Goal: Task Accomplishment & Management: Manage account settings

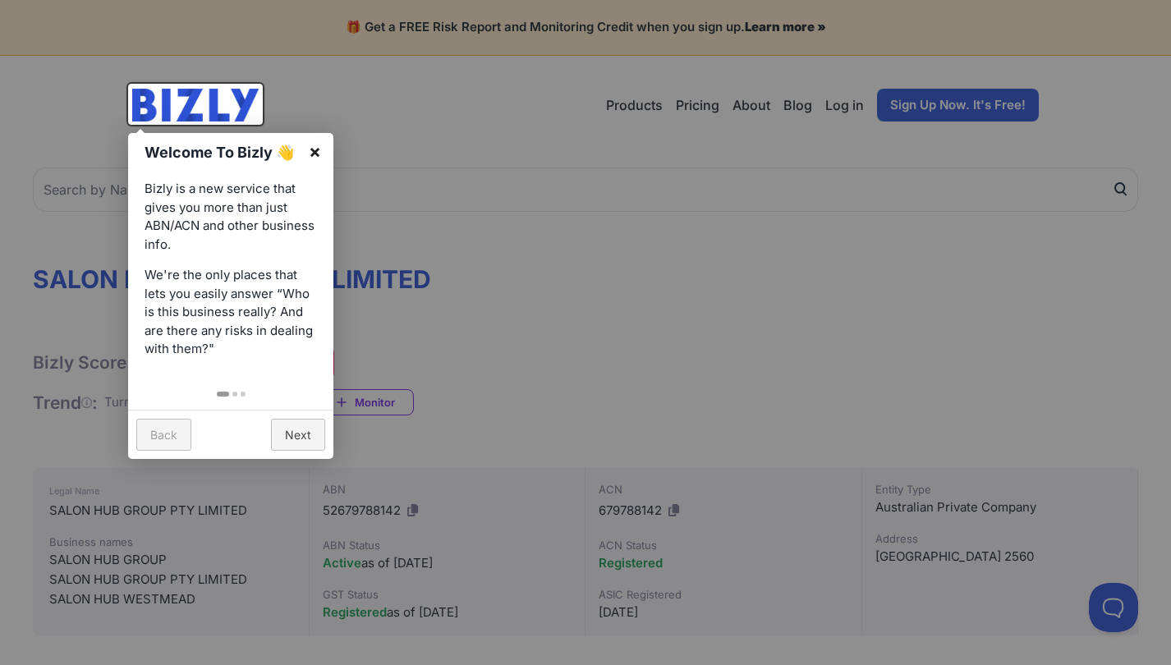
click at [314, 157] on link "×" at bounding box center [315, 151] width 37 height 37
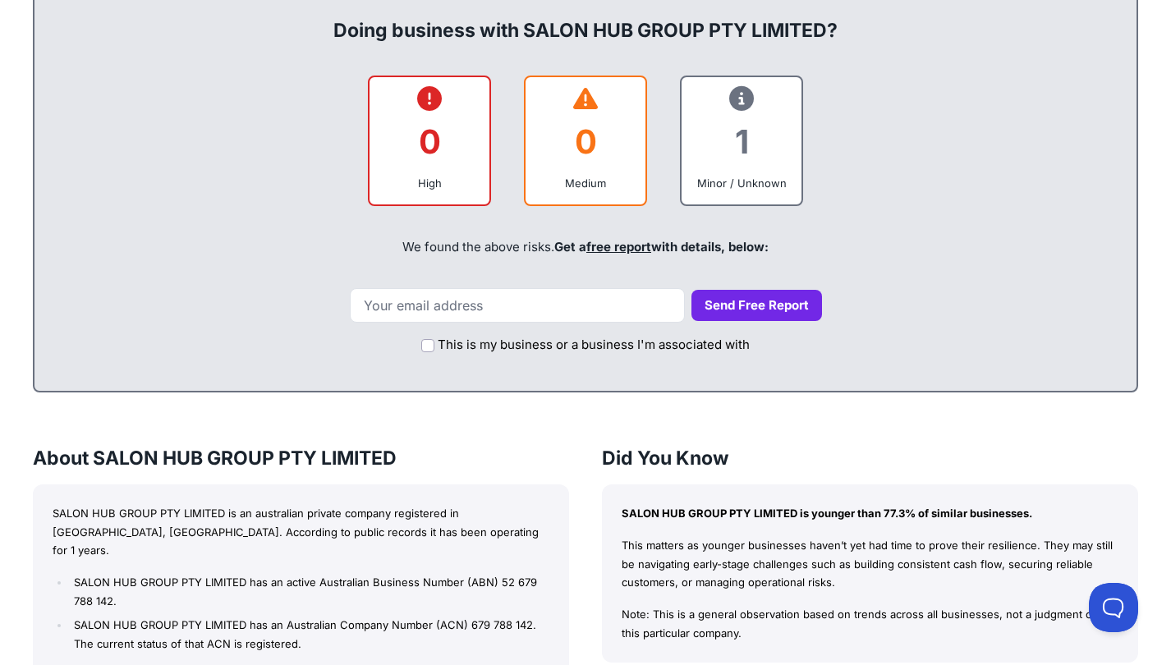
scroll to position [707, 0]
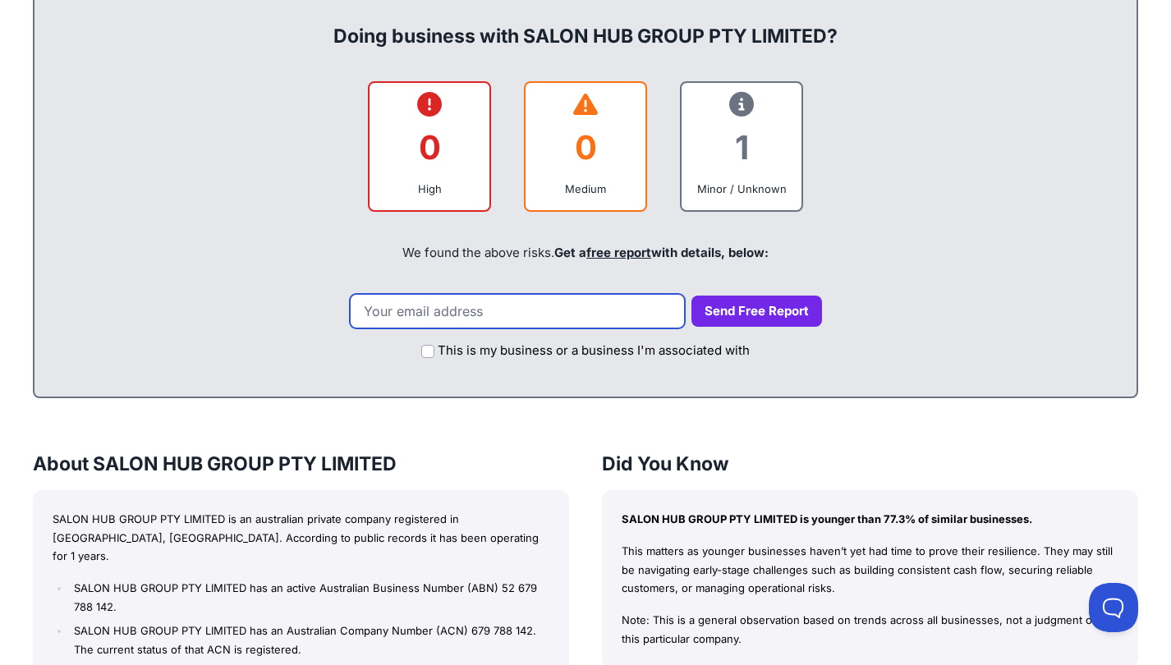
click at [500, 309] on input "email" at bounding box center [517, 311] width 335 height 35
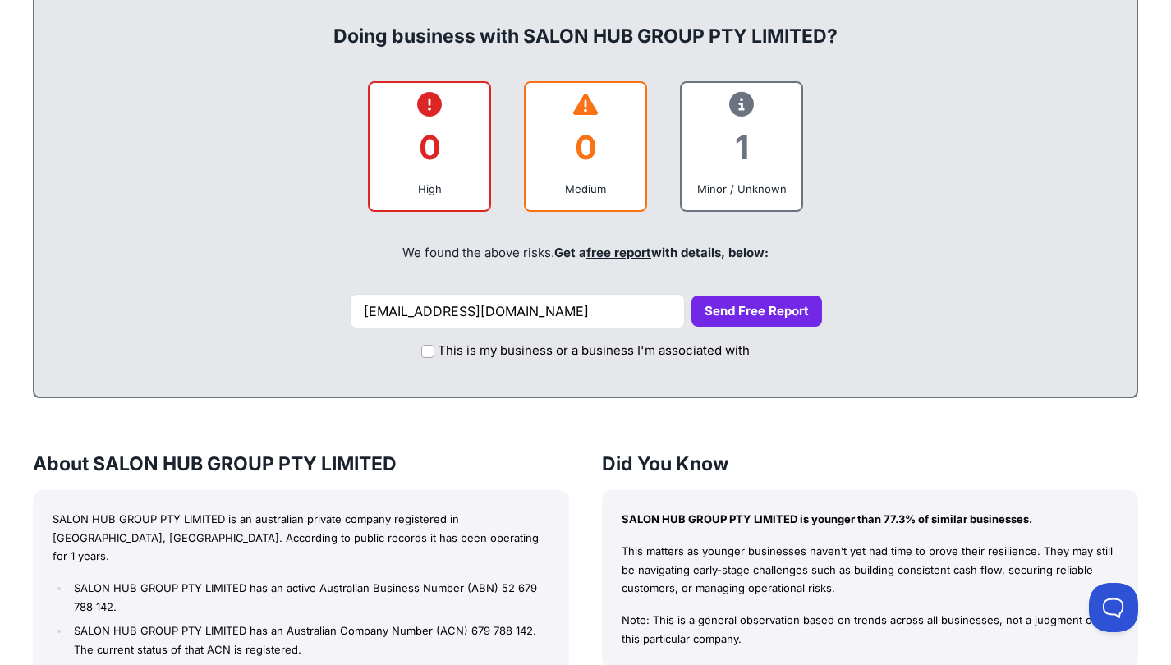
click at [744, 308] on button "Send Free Report" at bounding box center [757, 312] width 131 height 32
click at [757, 299] on button "Send Free Report" at bounding box center [757, 312] width 131 height 32
click at [772, 306] on button "Send Free Report" at bounding box center [757, 312] width 131 height 32
click at [559, 312] on input "Stuart@sdfleming.cc" at bounding box center [517, 311] width 335 height 35
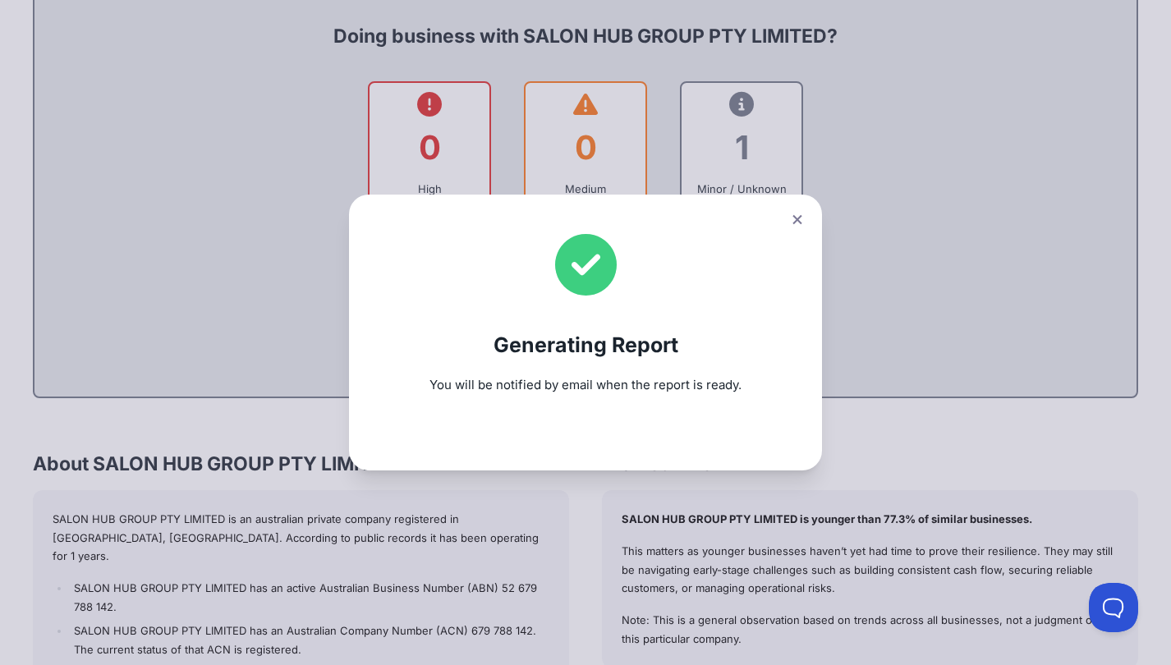
type input "Stuart@sdfleming.cc"
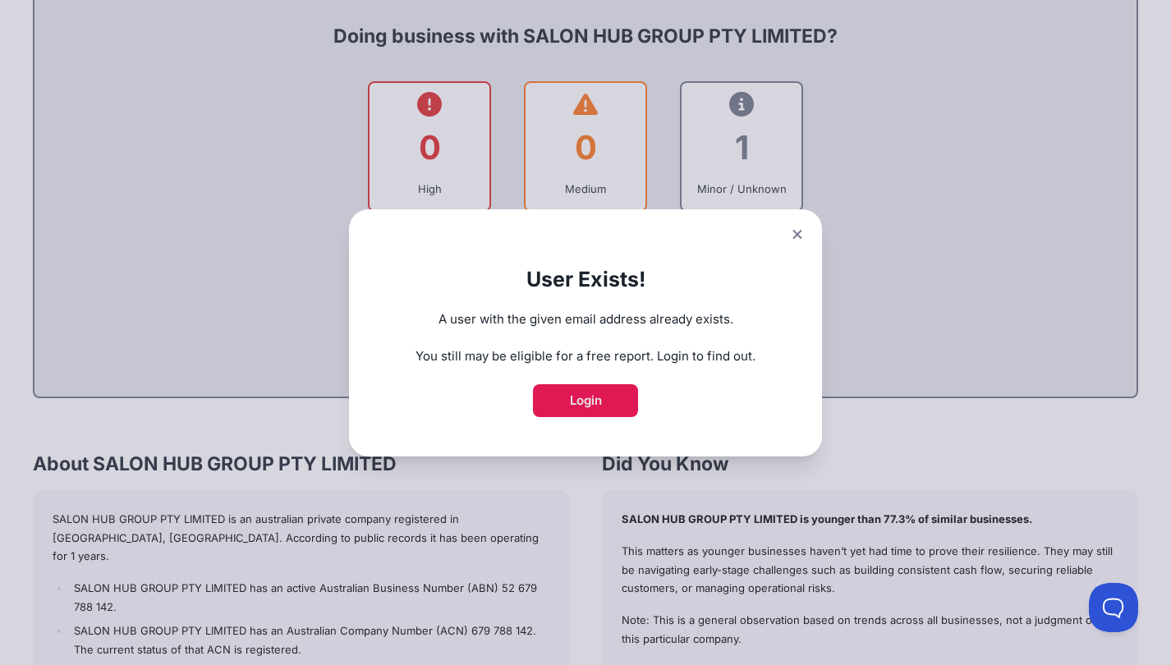
click at [605, 405] on link "Login" at bounding box center [585, 400] width 105 height 33
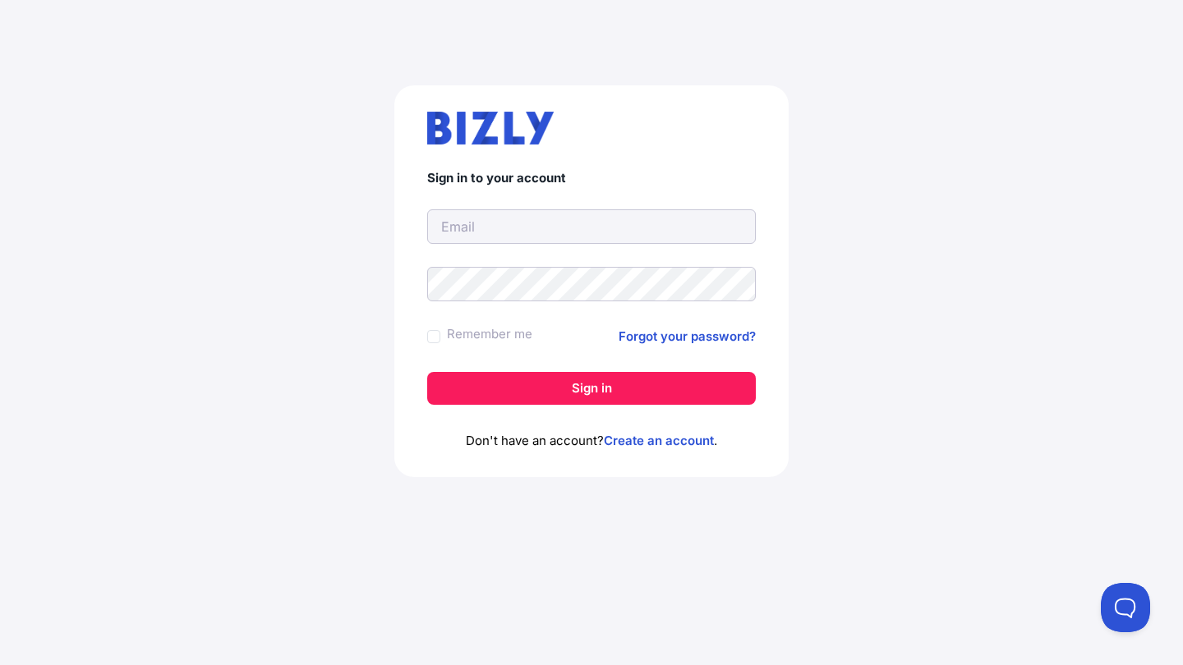
click at [497, 226] on input "text" at bounding box center [591, 226] width 329 height 35
click at [736, 213] on input "text" at bounding box center [591, 226] width 329 height 35
click at [738, 227] on input "text" at bounding box center [591, 226] width 329 height 35
click at [516, 210] on input "text" at bounding box center [591, 226] width 329 height 35
type input "[PERSON_NAME][EMAIL_ADDRESS][DOMAIN_NAME]"
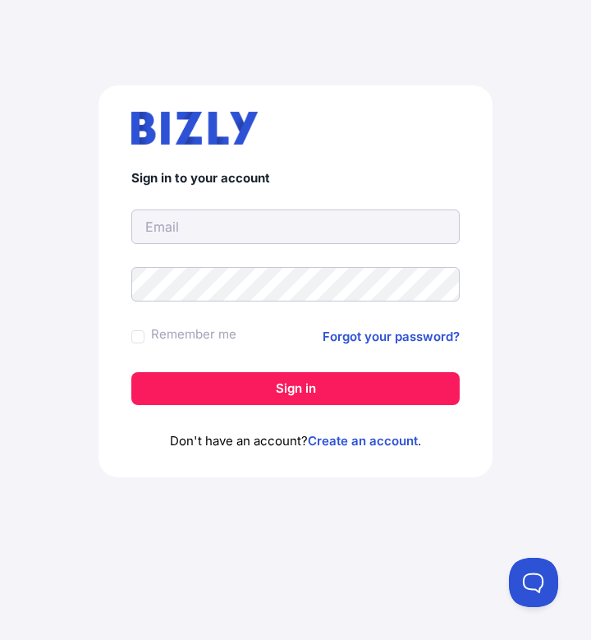
click at [176, 223] on input "text" at bounding box center [295, 226] width 329 height 35
type input "[PERSON_NAME][EMAIL_ADDRESS][DOMAIN_NAME]"
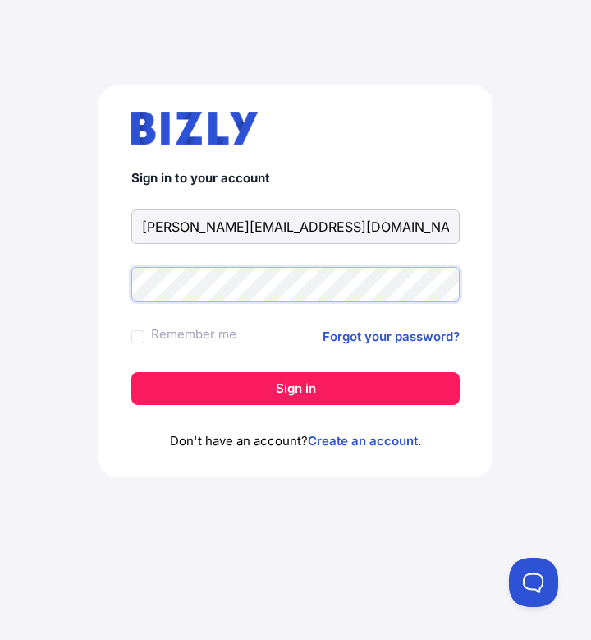
click at [296, 388] on button "Sign in" at bounding box center [295, 388] width 329 height 33
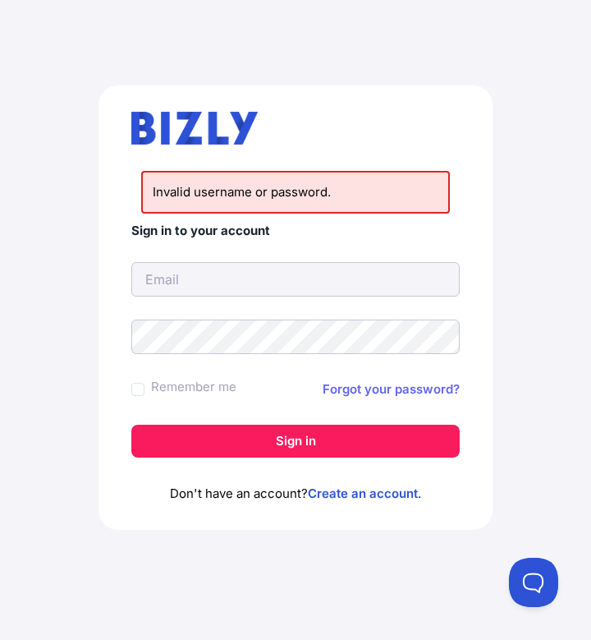
click at [359, 382] on link "Forgot your password?" at bounding box center [391, 390] width 137 height 20
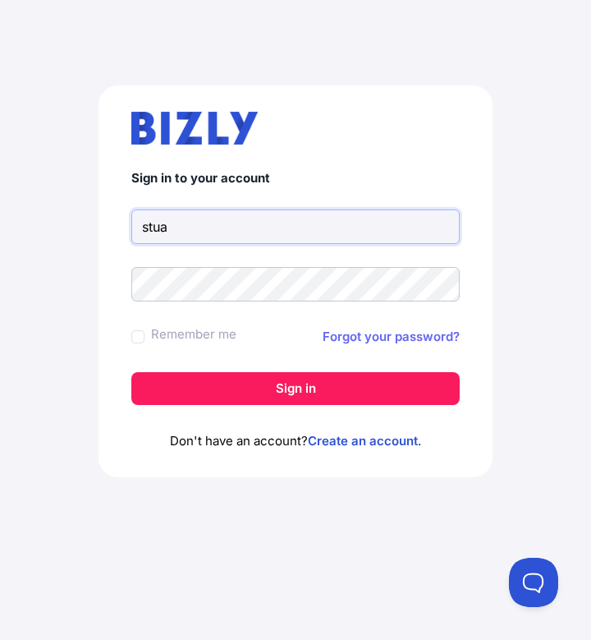
type input "stua"
click at [395, 331] on link "Forgot your password?" at bounding box center [391, 337] width 137 height 20
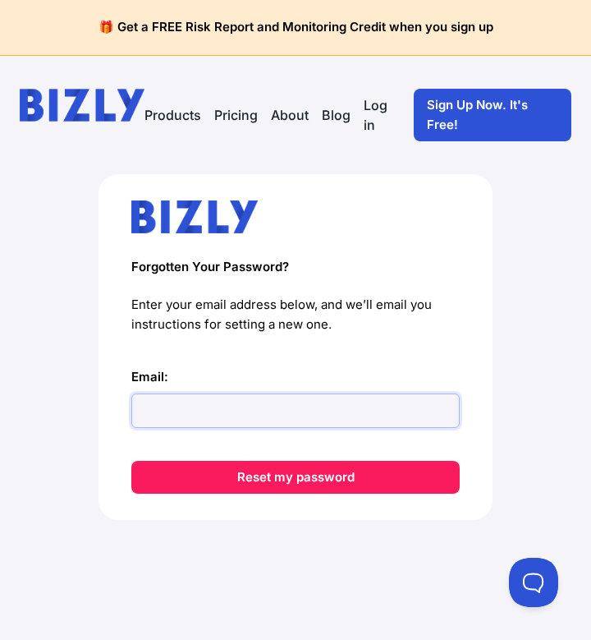
click at [208, 407] on input "Email:" at bounding box center [295, 411] width 329 height 35
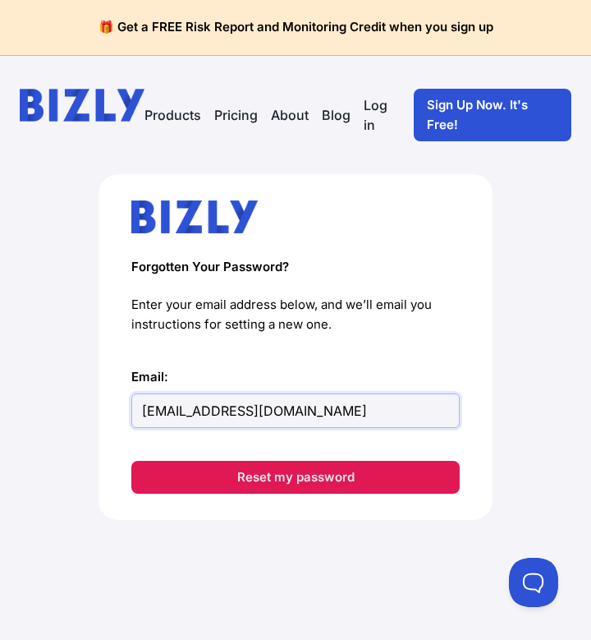
type input "Stuart@sdfleming.cc"
click at [242, 472] on button "Reset my password" at bounding box center [295, 477] width 329 height 33
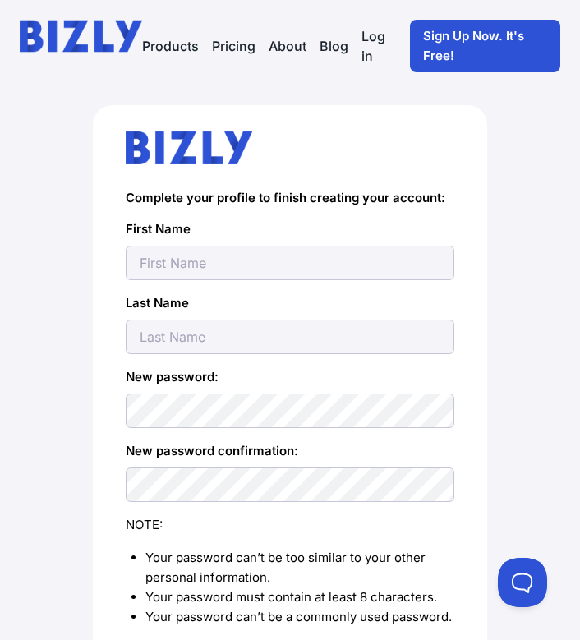
scroll to position [70, 0]
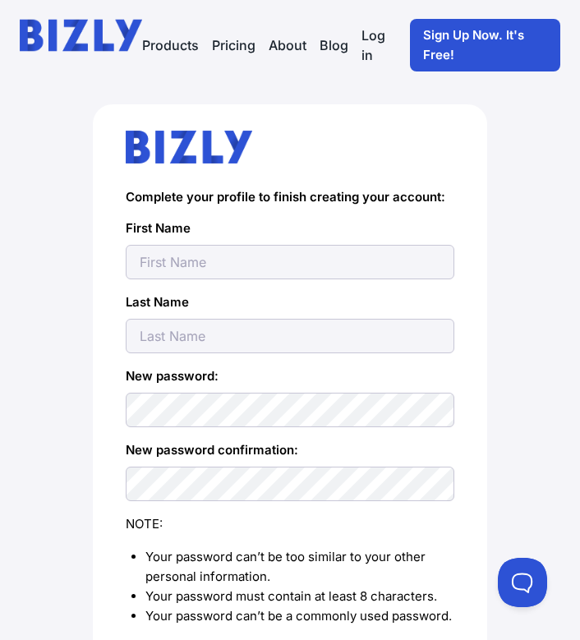
click at [239, 265] on input "text" at bounding box center [290, 262] width 329 height 35
type input "[PERSON_NAME]"
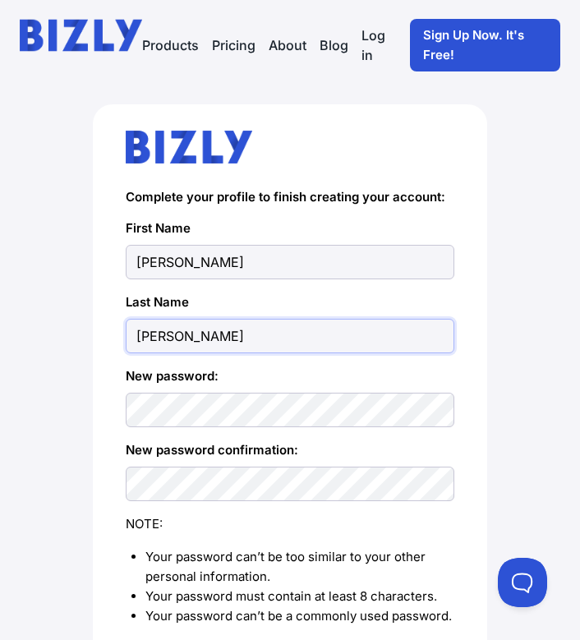
type input "[PERSON_NAME]"
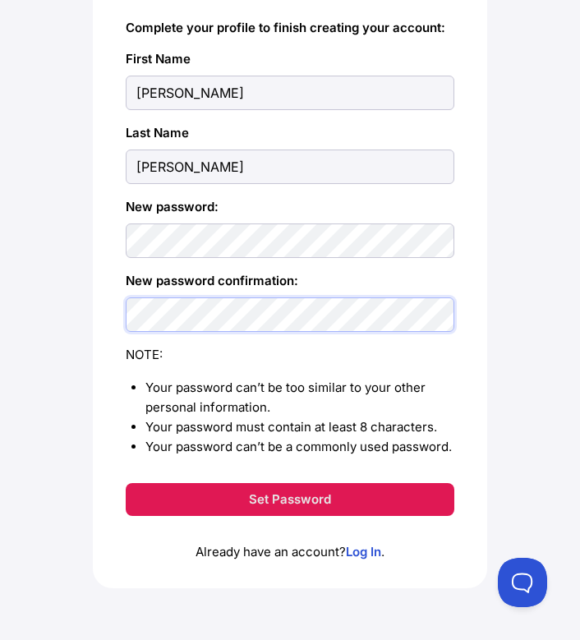
scroll to position [238, 0]
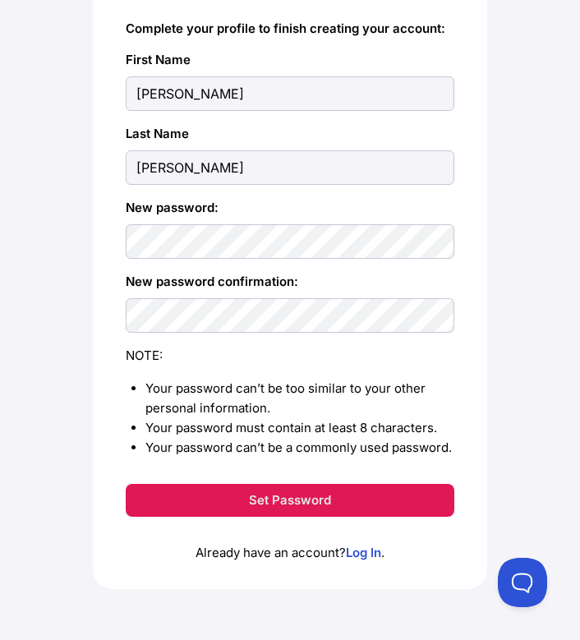
click at [278, 502] on button "Set Password" at bounding box center [290, 500] width 329 height 33
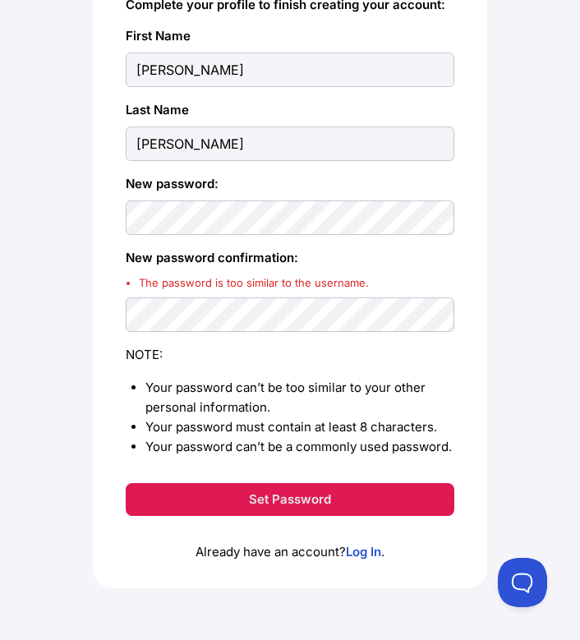
scroll to position [261, 0]
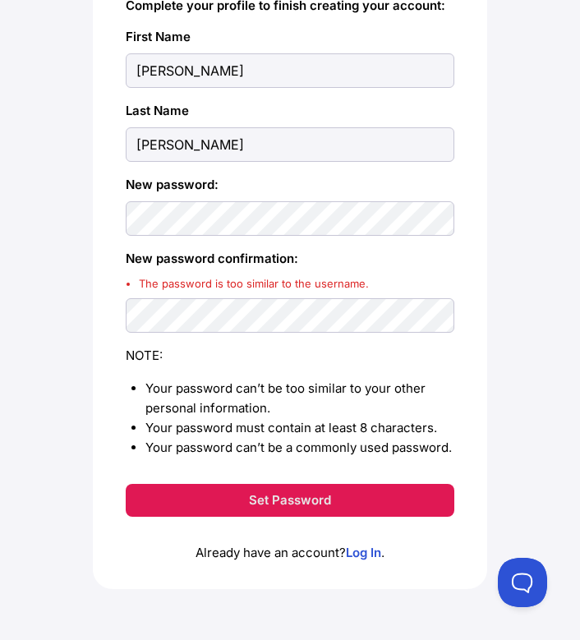
click at [239, 493] on button "Set Password" at bounding box center [290, 500] width 329 height 33
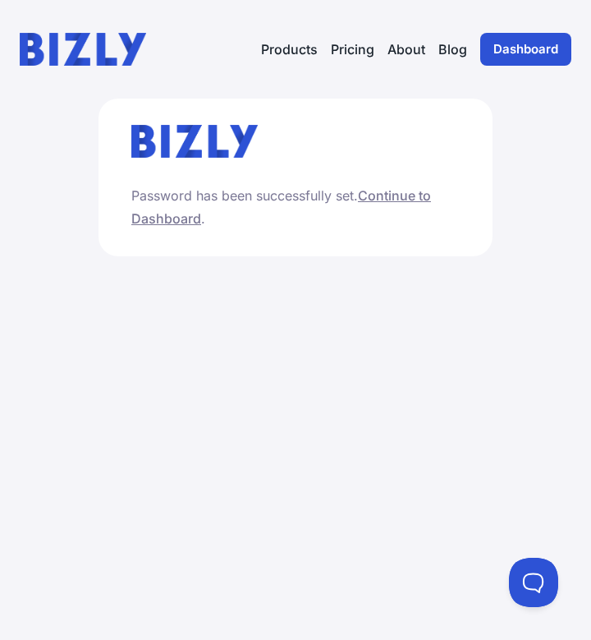
click at [397, 195] on link "Continue to Dashboard" at bounding box center [281, 206] width 300 height 39
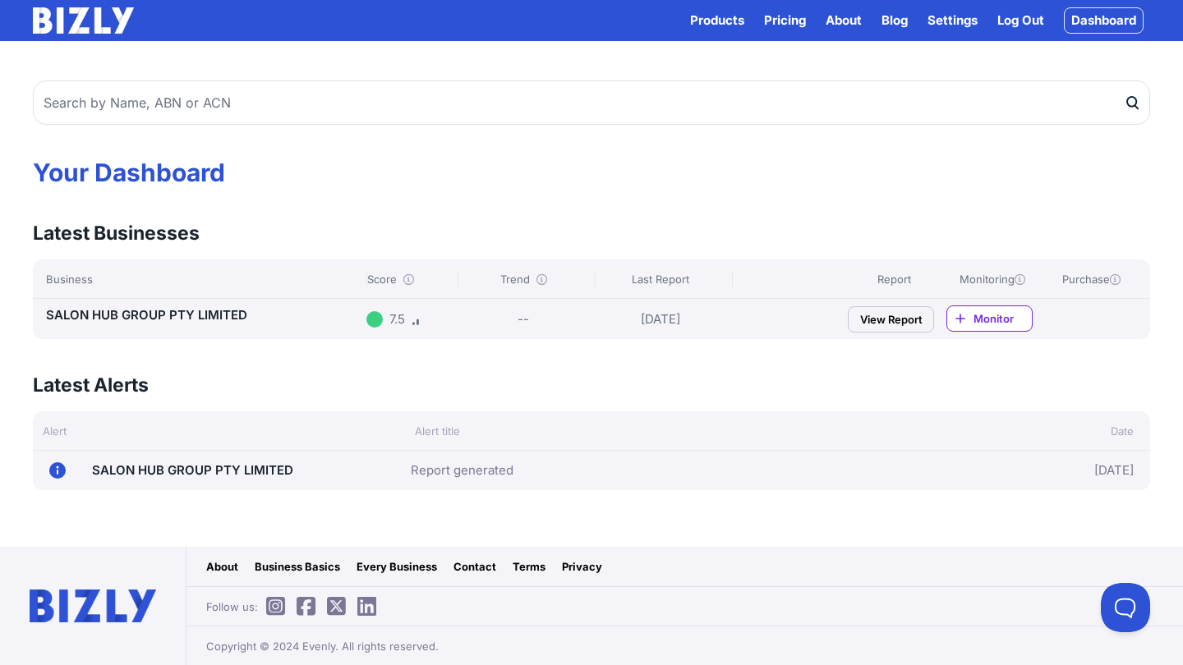
click at [579, 319] on link "View Report" at bounding box center [891, 319] width 86 height 26
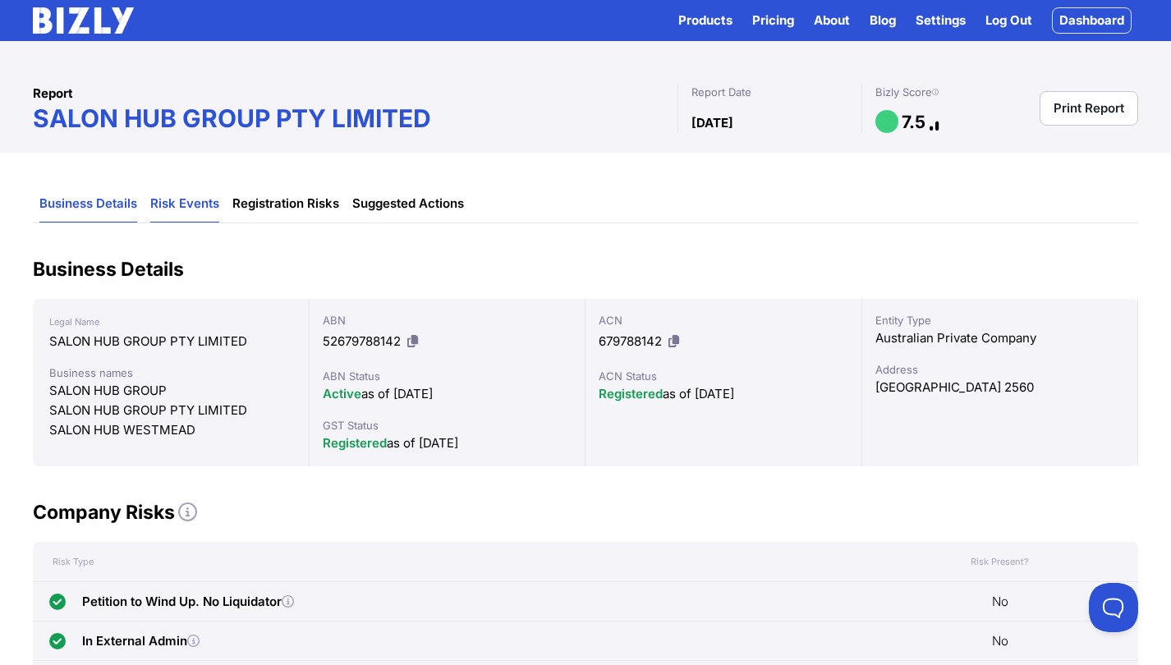
click at [176, 205] on link "Risk Events" at bounding box center [184, 204] width 69 height 37
click at [199, 205] on link "Risk Events" at bounding box center [184, 204] width 69 height 37
click at [187, 205] on link "Risk Events" at bounding box center [184, 204] width 69 height 37
click at [298, 205] on link "Registration Risks" at bounding box center [285, 204] width 107 height 37
click at [405, 206] on link "Suggested Actions" at bounding box center [408, 204] width 112 height 37
